Goal: Information Seeking & Learning: Check status

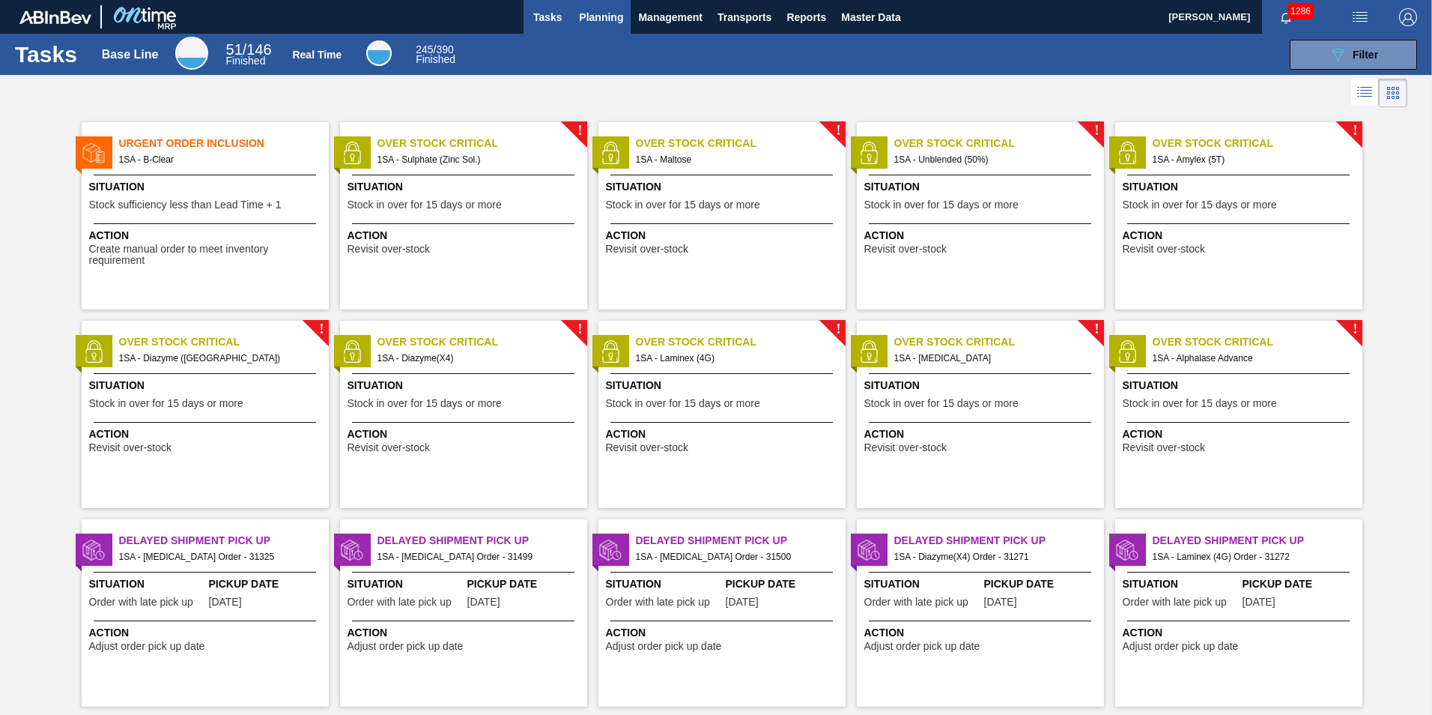
click at [593, 16] on span "Planning" at bounding box center [601, 17] width 44 height 18
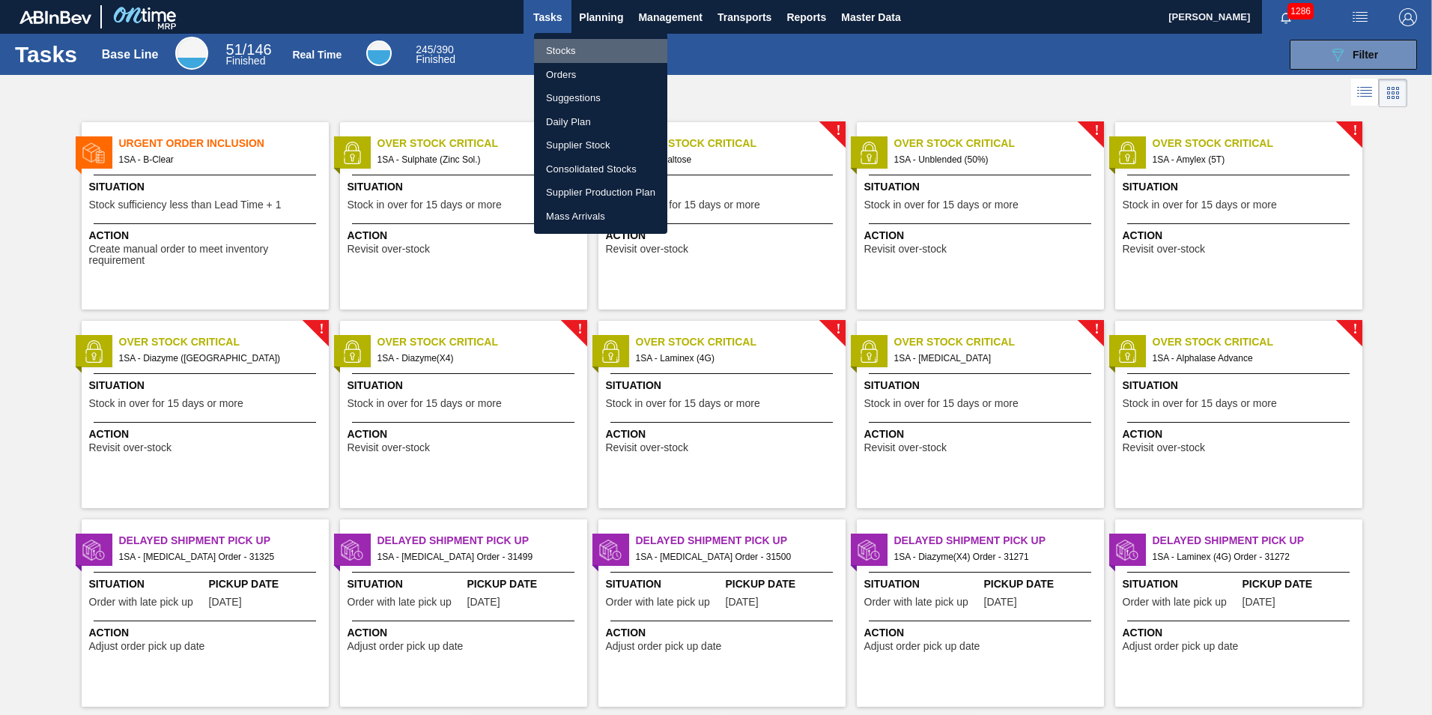
click at [569, 52] on li "Stocks" at bounding box center [600, 51] width 133 height 24
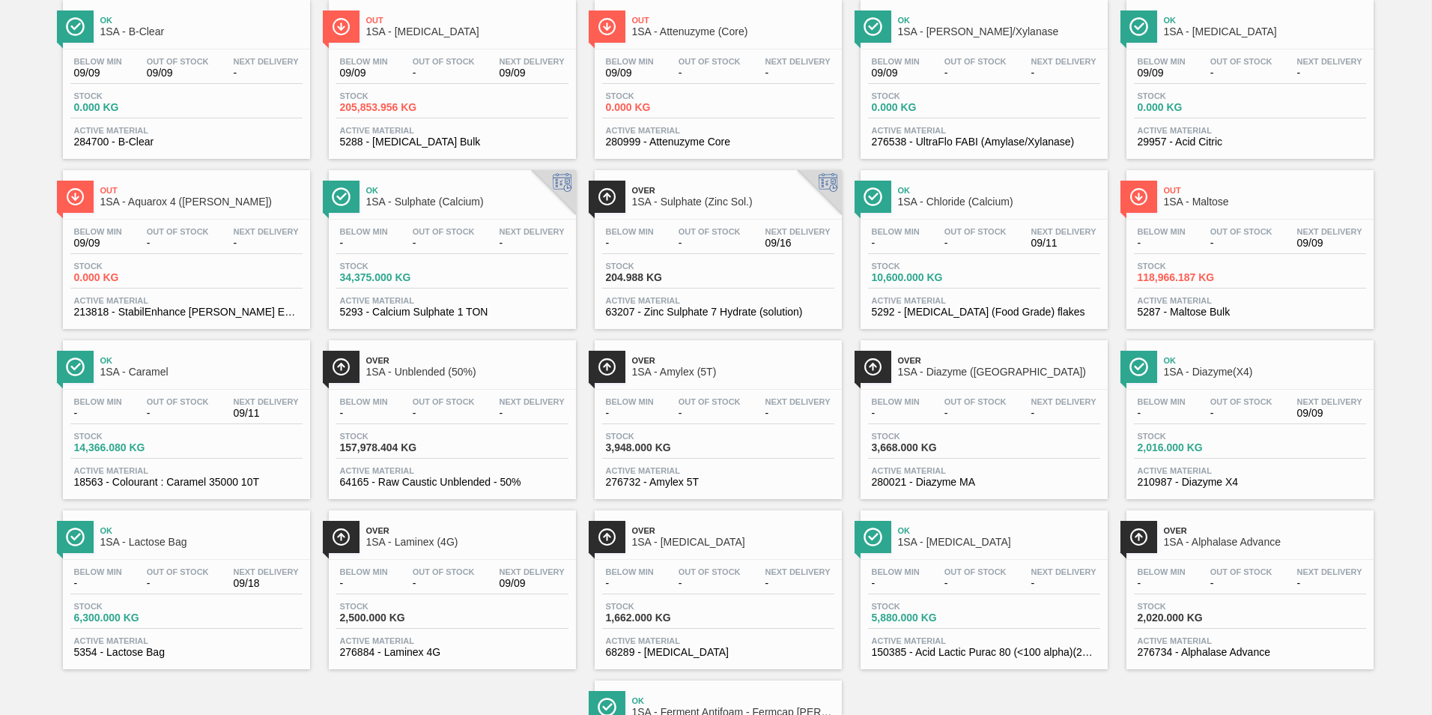
scroll to position [150, 0]
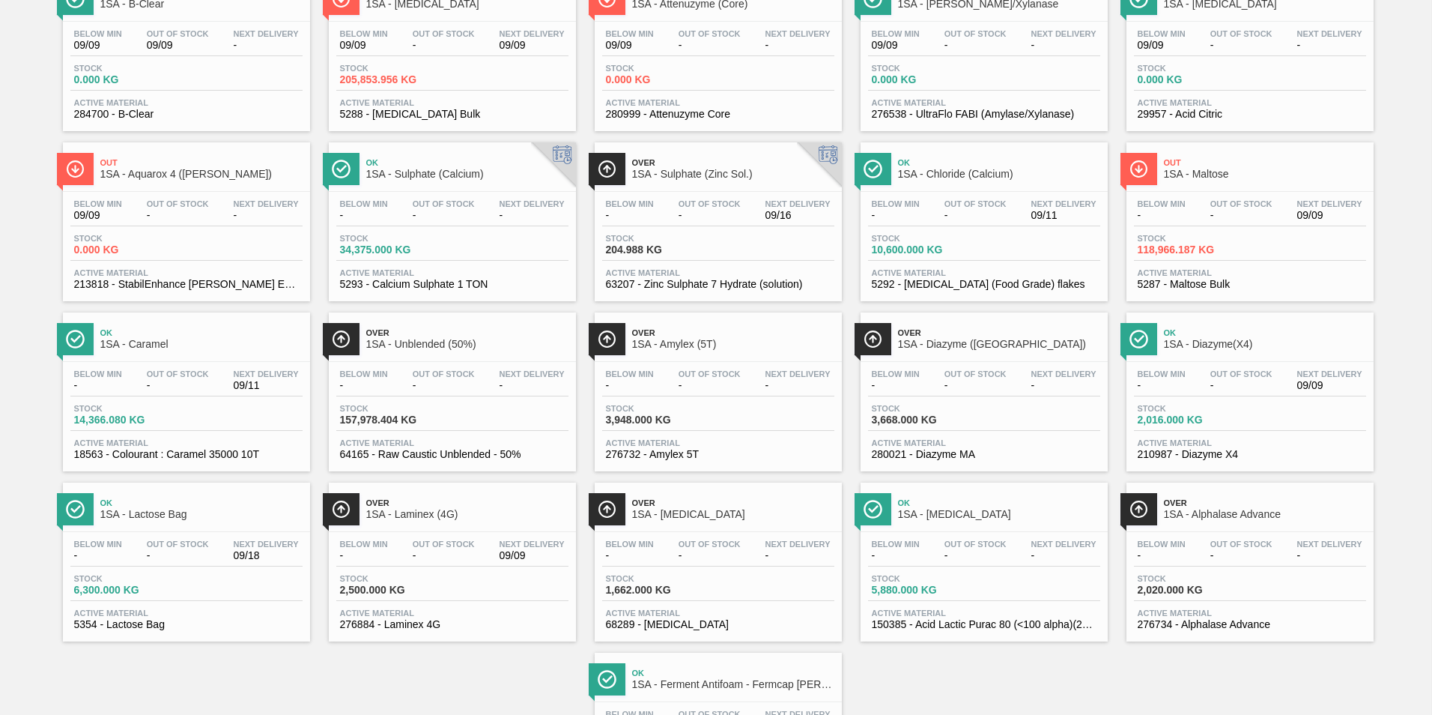
click at [155, 536] on div "Below Min - Out Of Stock - Next Delivery 09/18 Stock 6,300.000 KG Active Materi…" at bounding box center [186, 583] width 247 height 102
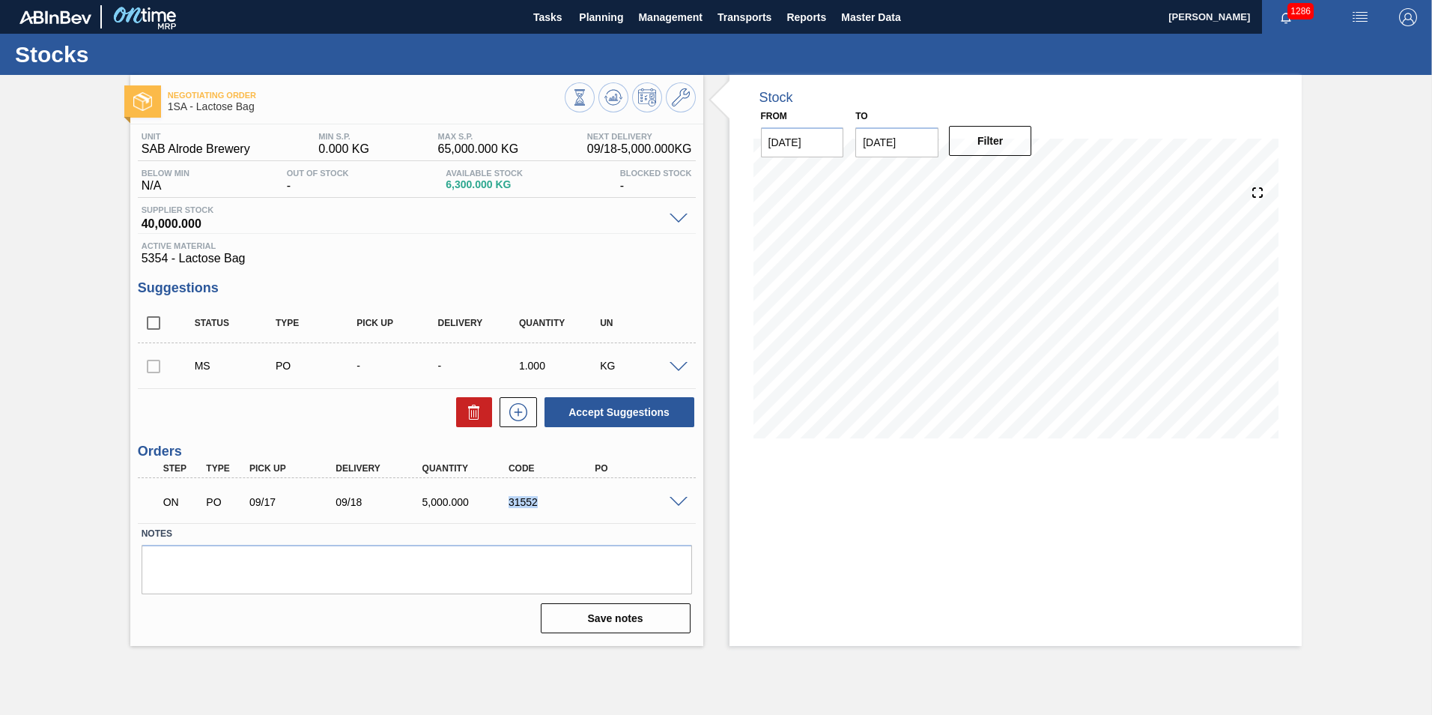
drag, startPoint x: 543, startPoint y: 504, endPoint x: 506, endPoint y: 509, distance: 37.7
click at [506, 509] on div "ON PO 09/17 09/18 5,000.000 31552" at bounding box center [413, 500] width 518 height 30
copy div "31552"
click at [778, 464] on div "Stock From [DATE] to [DATE] Filter" at bounding box center [1016, 360] width 573 height 571
click at [606, 20] on span "Planning" at bounding box center [601, 17] width 44 height 18
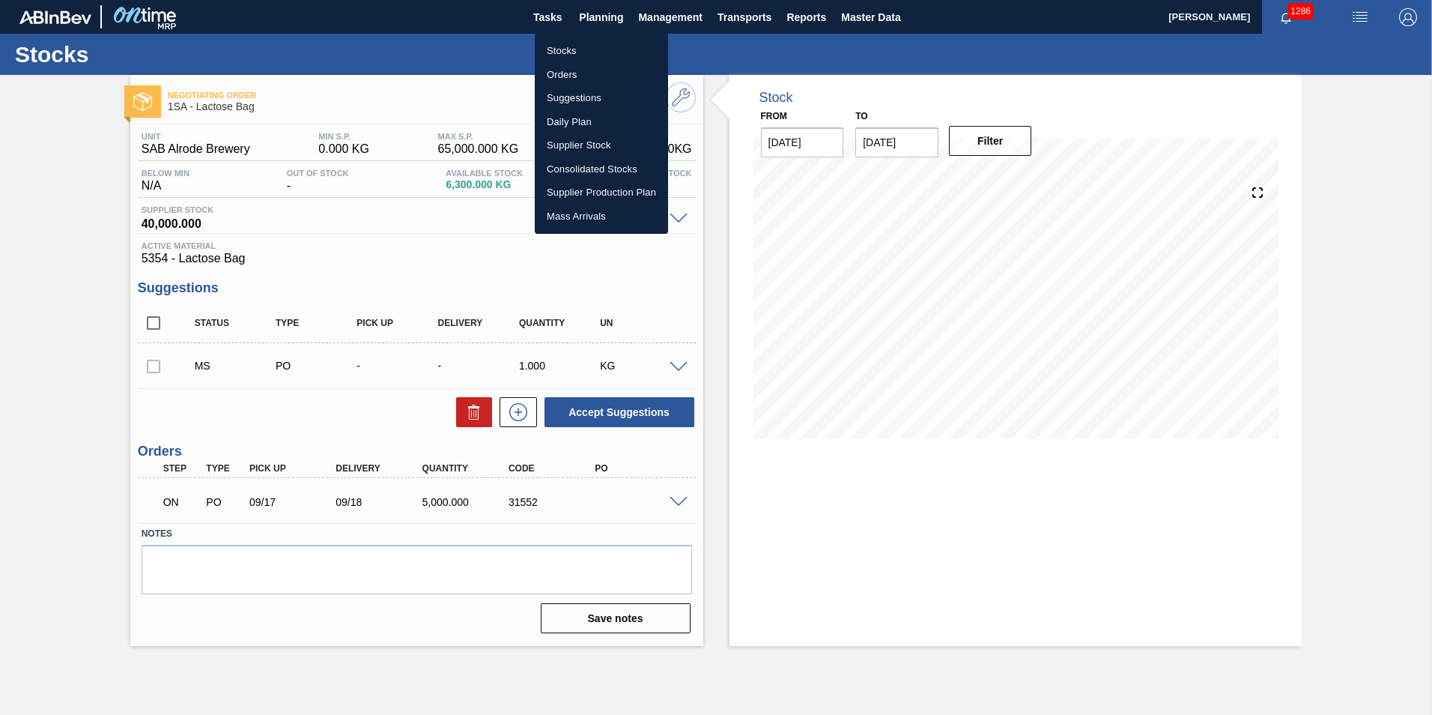
click at [572, 52] on li "Stocks" at bounding box center [601, 51] width 133 height 24
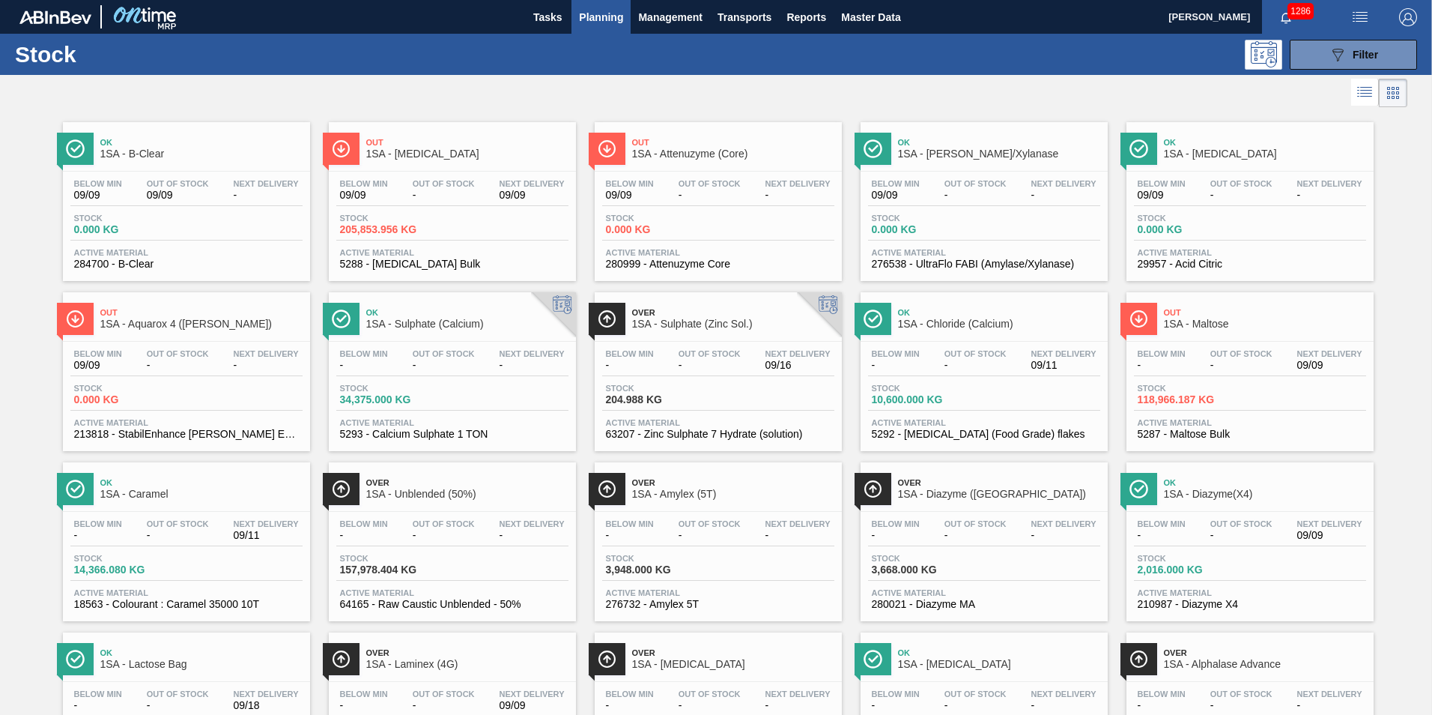
click at [690, 415] on div "Below Min - Out Of Stock - Next Delivery 09/16 Stock 204.988 KG Active Material…" at bounding box center [718, 393] width 247 height 102
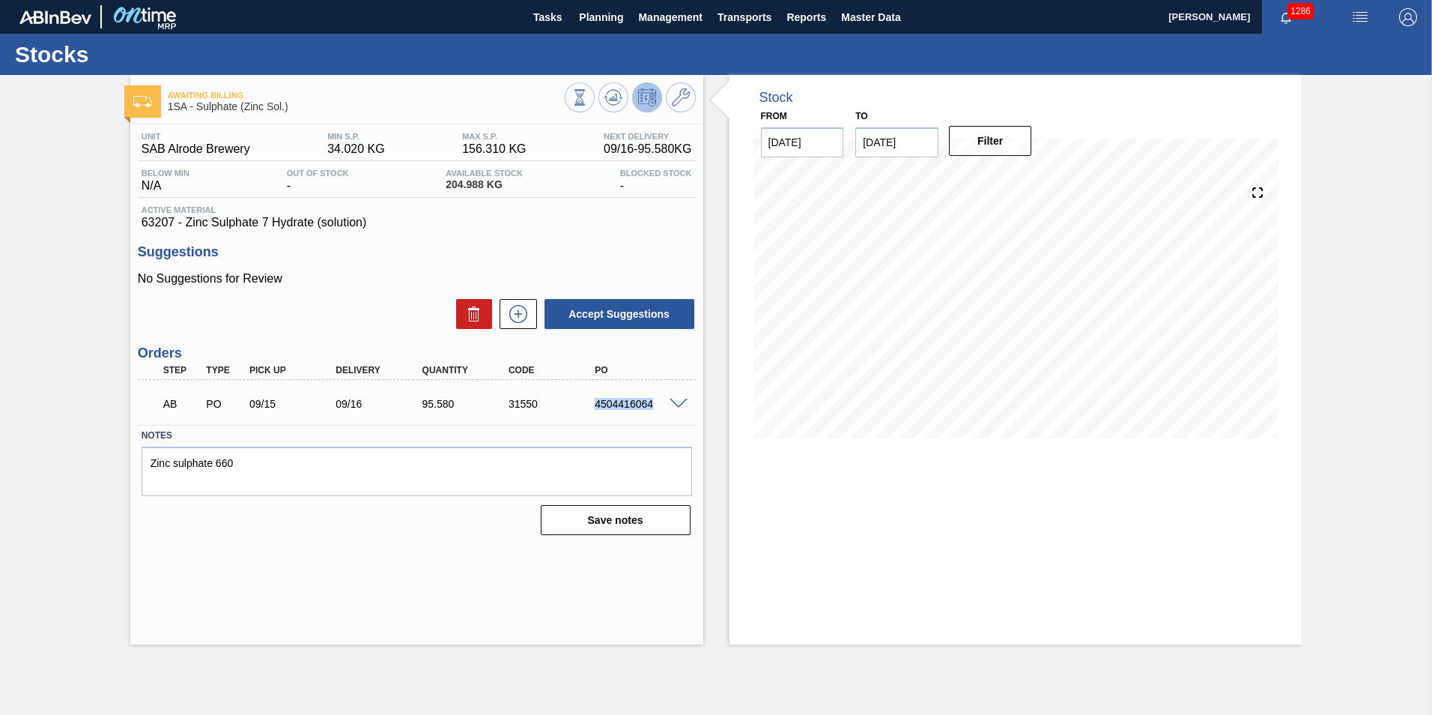
drag, startPoint x: 655, startPoint y: 405, endPoint x: 573, endPoint y: 412, distance: 82.7
click at [573, 412] on div "AB PO 09/15 09/16 95.580 31550 4504416064" at bounding box center [413, 402] width 518 height 30
copy div "4504416064"
click at [635, 405] on div "4504416064" at bounding box center [639, 404] width 97 height 12
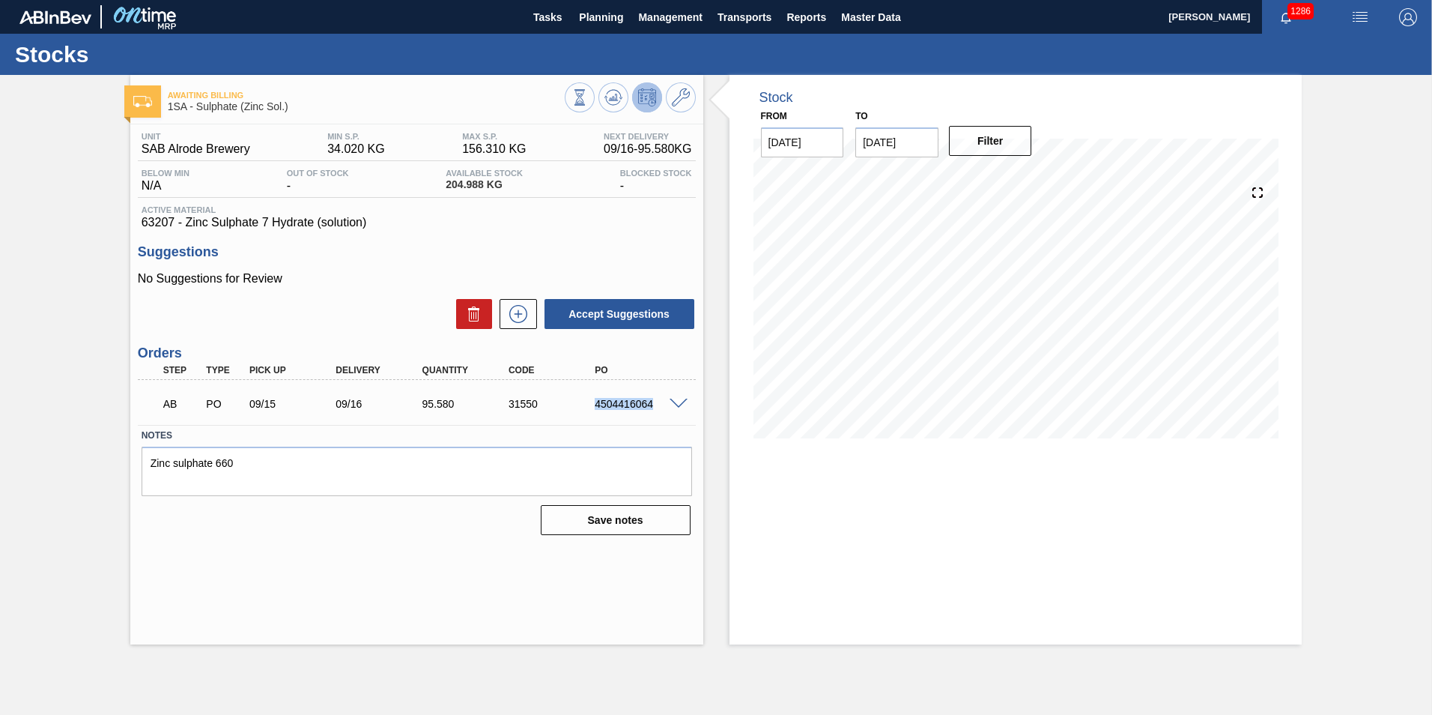
click at [635, 405] on div "4504416064" at bounding box center [639, 404] width 97 height 12
click at [415, 563] on div "Awaiting Billing 1SA - Sulphate (Zinc Sol.) Unit SAB Alrode Brewery MIN S.P. 34…" at bounding box center [416, 359] width 573 height 569
click at [632, 406] on div "4504416064" at bounding box center [639, 404] width 97 height 12
copy div "4504416064"
